Goal: Task Accomplishment & Management: Manage account settings

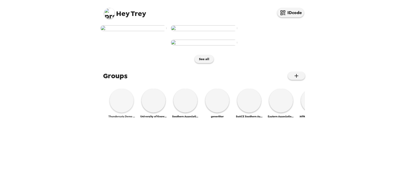
scroll to position [252, 0]
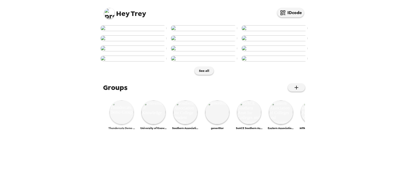
click at [122, 124] on img at bounding box center [122, 112] width 24 height 24
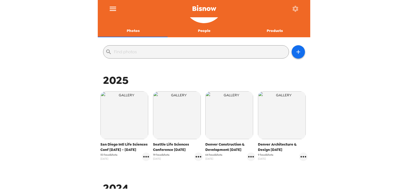
scroll to position [64, 0]
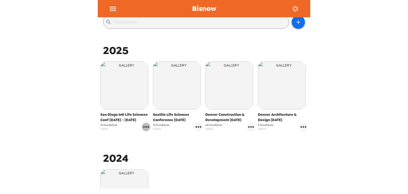
click at [145, 127] on icon "gallery menu" at bounding box center [146, 126] width 6 height 1
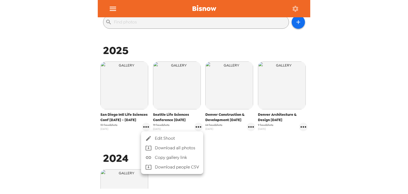
click at [153, 135] on li "Edit Shoot" at bounding box center [172, 138] width 62 height 10
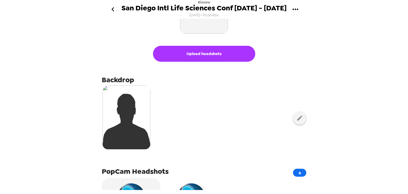
scroll to position [128, 0]
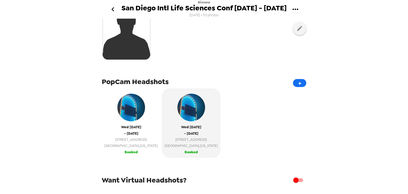
click at [115, 147] on span "Long Beach , California" at bounding box center [130, 145] width 53 height 6
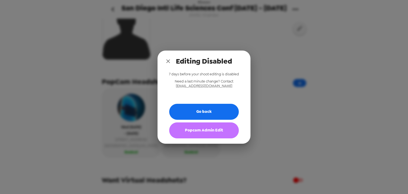
click at [193, 132] on button "Popcam Admin Edit" at bounding box center [204, 130] width 70 height 16
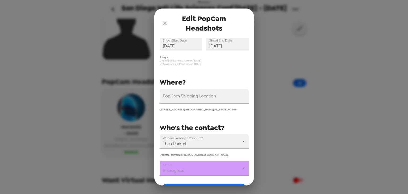
scroll to position [62, 0]
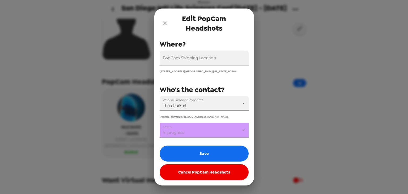
click at [201, 135] on body "Bisnow San Diego Intl Life Sciences Conf 9/10 - 9/11/25 8/28/25 • 53 photos Upl…" at bounding box center [204, 97] width 408 height 194
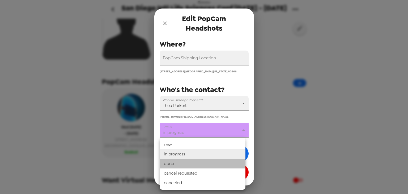
click at [198, 164] on li "done" at bounding box center [203, 164] width 86 height 10
type input "done"
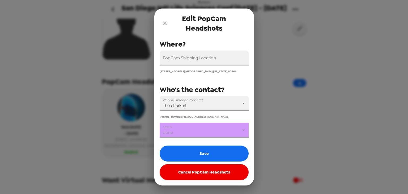
click at [204, 157] on button "Save" at bounding box center [204, 153] width 89 height 16
